Goal: Information Seeking & Learning: Learn about a topic

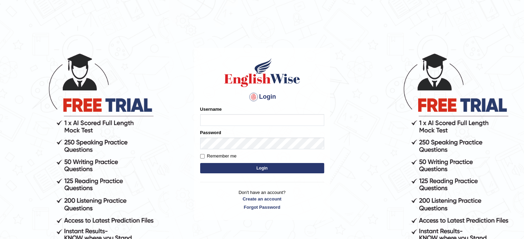
click at [224, 119] on input "Username" at bounding box center [262, 120] width 124 height 12
click at [222, 119] on input "Username" at bounding box center [262, 120] width 124 height 12
type input "danish1331"
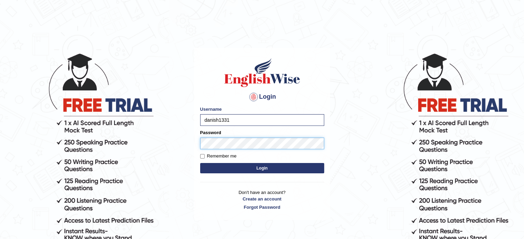
click at [200, 163] on button "Login" at bounding box center [262, 168] width 124 height 10
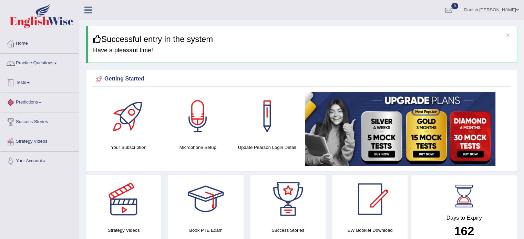
click at [26, 82] on link "Tests" at bounding box center [39, 81] width 79 height 17
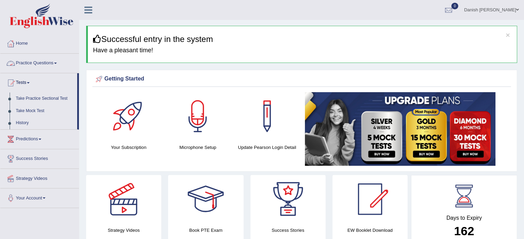
click at [41, 63] on link "Practice Questions" at bounding box center [39, 62] width 79 height 17
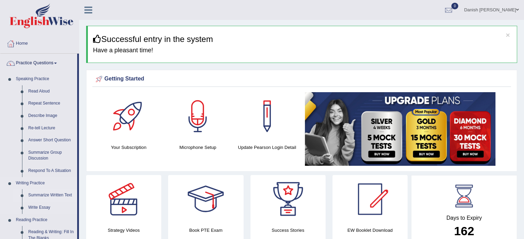
click at [48, 194] on link "Summarize Written Text" at bounding box center [51, 196] width 52 height 12
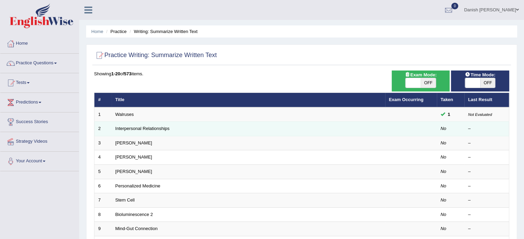
click at [176, 125] on td "Interpersonal Relationships" at bounding box center [249, 129] width 274 height 14
click at [156, 129] on link "Interpersonal Relationships" at bounding box center [142, 128] width 54 height 5
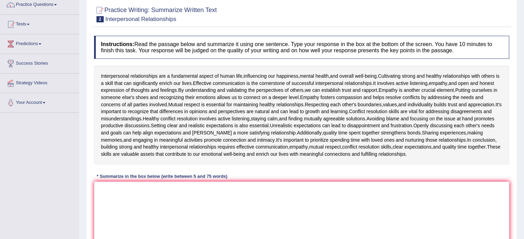
scroll to position [69, 0]
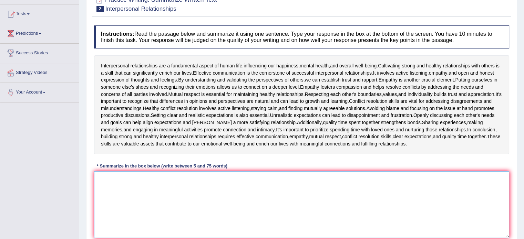
click at [136, 198] on textarea at bounding box center [301, 205] width 415 height 67
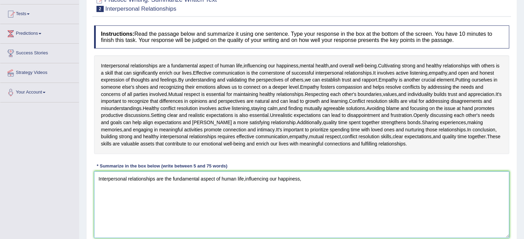
click at [244, 176] on textarea "Interpersonal relationships are the fundamental aspect of human life,influencin…" at bounding box center [301, 205] width 415 height 67
click at [303, 177] on textarea "Interpersonal relationships are the fundamental aspect of human life, influenci…" at bounding box center [301, 205] width 415 height 67
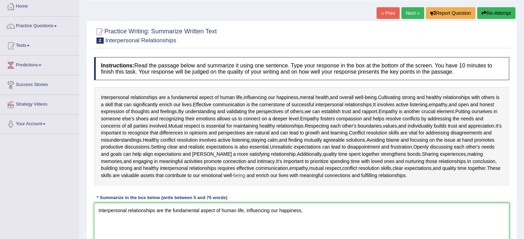
scroll to position [37, 0]
click at [324, 227] on textarea "Interpersonal relationships are the fundamental aspect of human life, influenci…" at bounding box center [301, 236] width 415 height 67
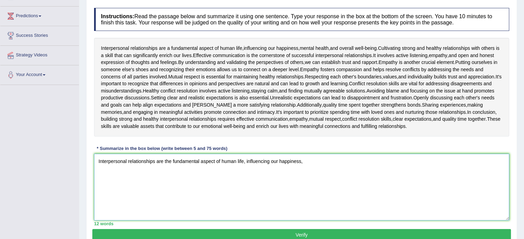
scroll to position [92, 0]
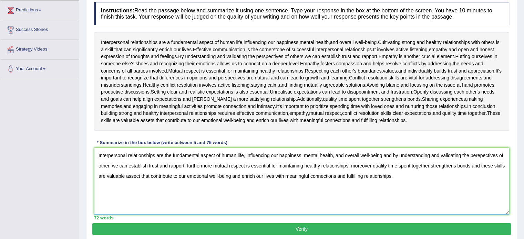
type textarea "Interpersonal relationships are the fundamental aspect of human life, influenci…"
click at [303, 230] on button "Verify" at bounding box center [301, 230] width 419 height 12
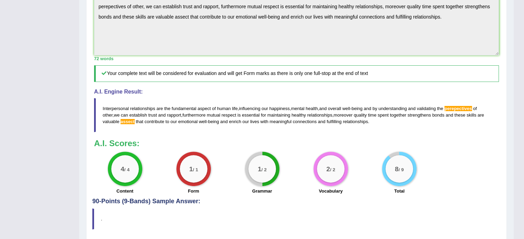
scroll to position [258, 0]
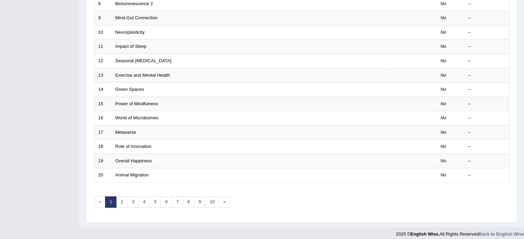
scroll to position [215, 0]
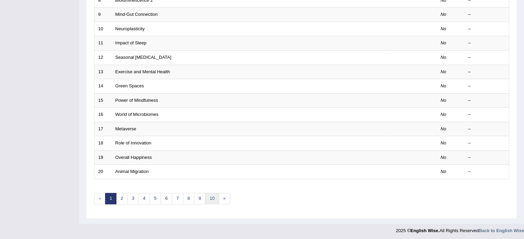
click at [213, 196] on link "10" at bounding box center [212, 198] width 14 height 11
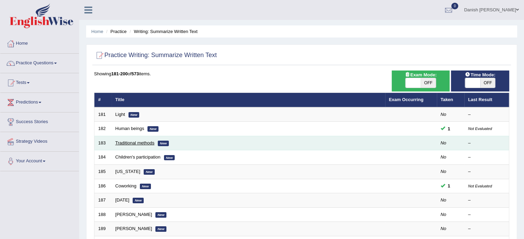
click at [131, 142] on link "Traditional methods" at bounding box center [134, 143] width 39 height 5
